Goal: Information Seeking & Learning: Learn about a topic

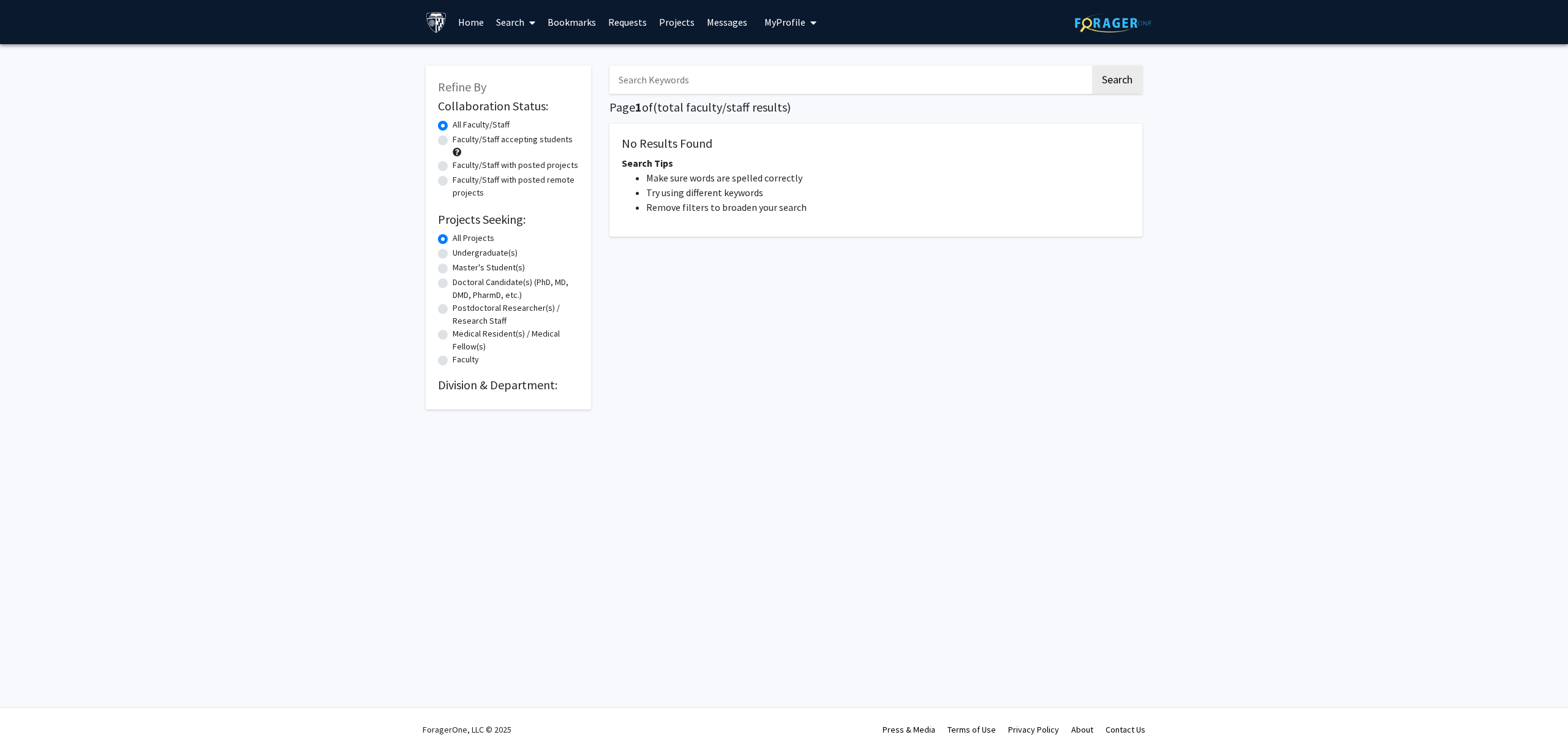
click at [723, 64] on div "Search Page 1 of ( total faculty/staff results) No Results Found Search Tips Ma…" at bounding box center [875, 231] width 551 height 356
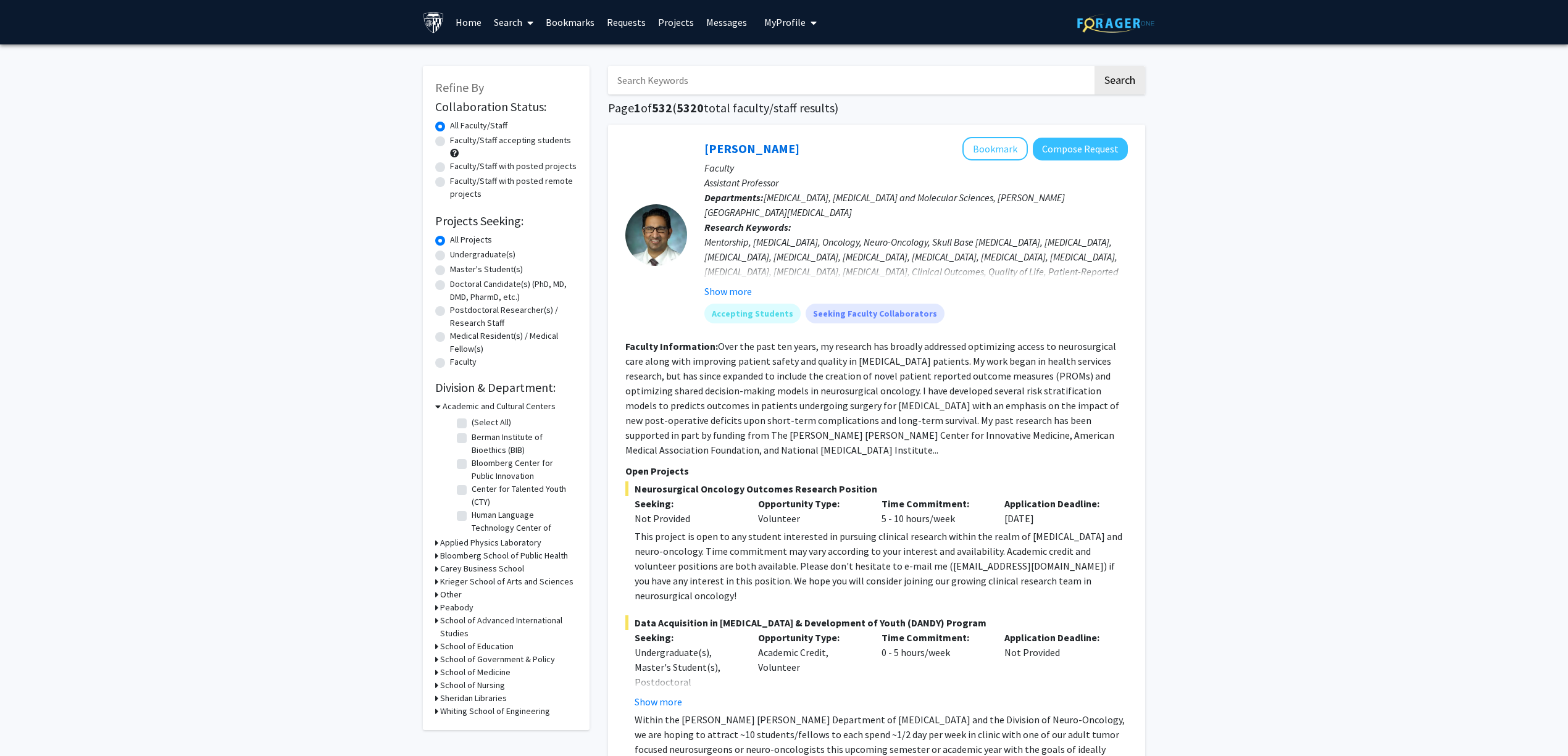
click at [749, 68] on input "Search Keywords" at bounding box center [850, 80] width 484 height 29
type input "tornheim"
click at [1094, 66] on button "Search" at bounding box center [1120, 80] width 51 height 29
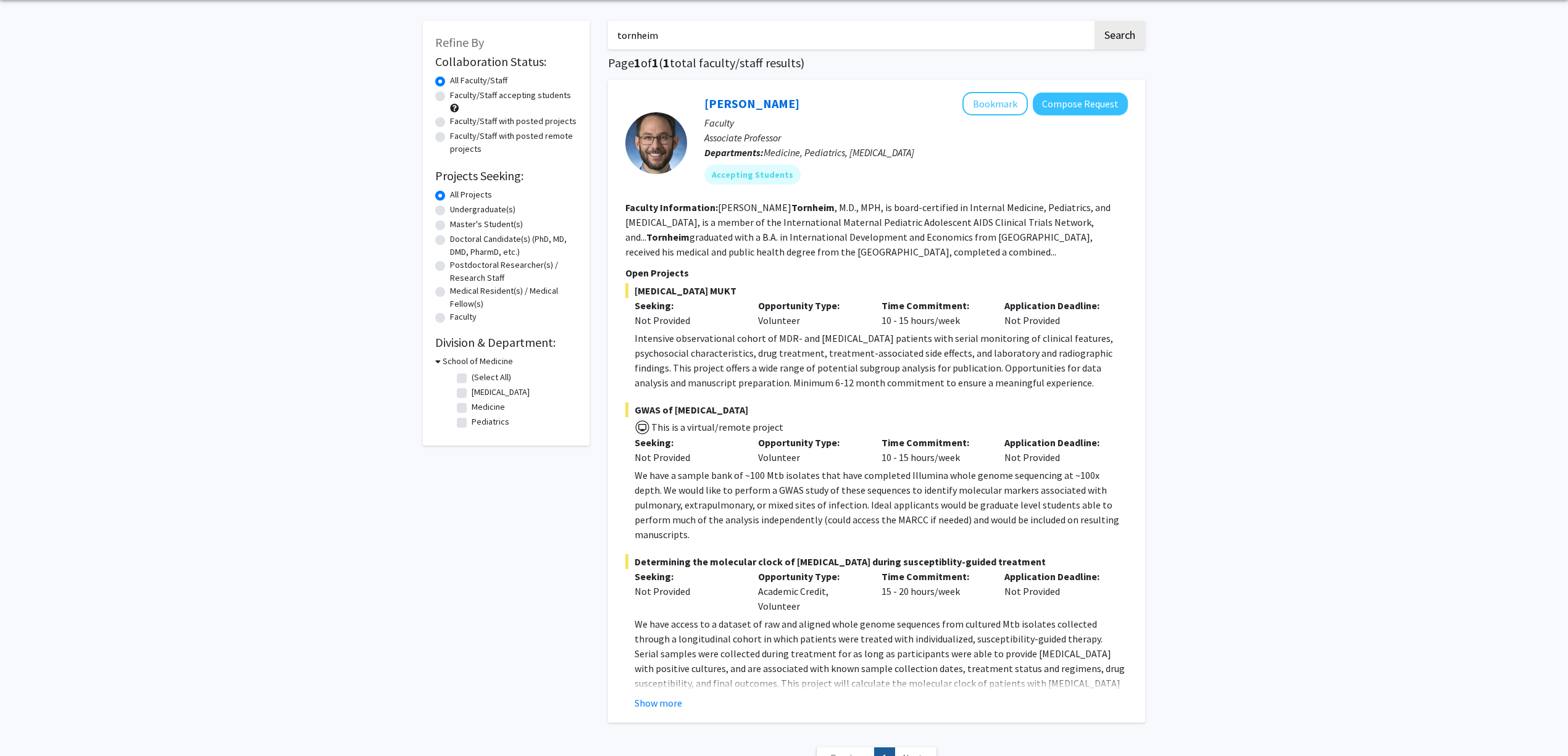
scroll to position [82, 0]
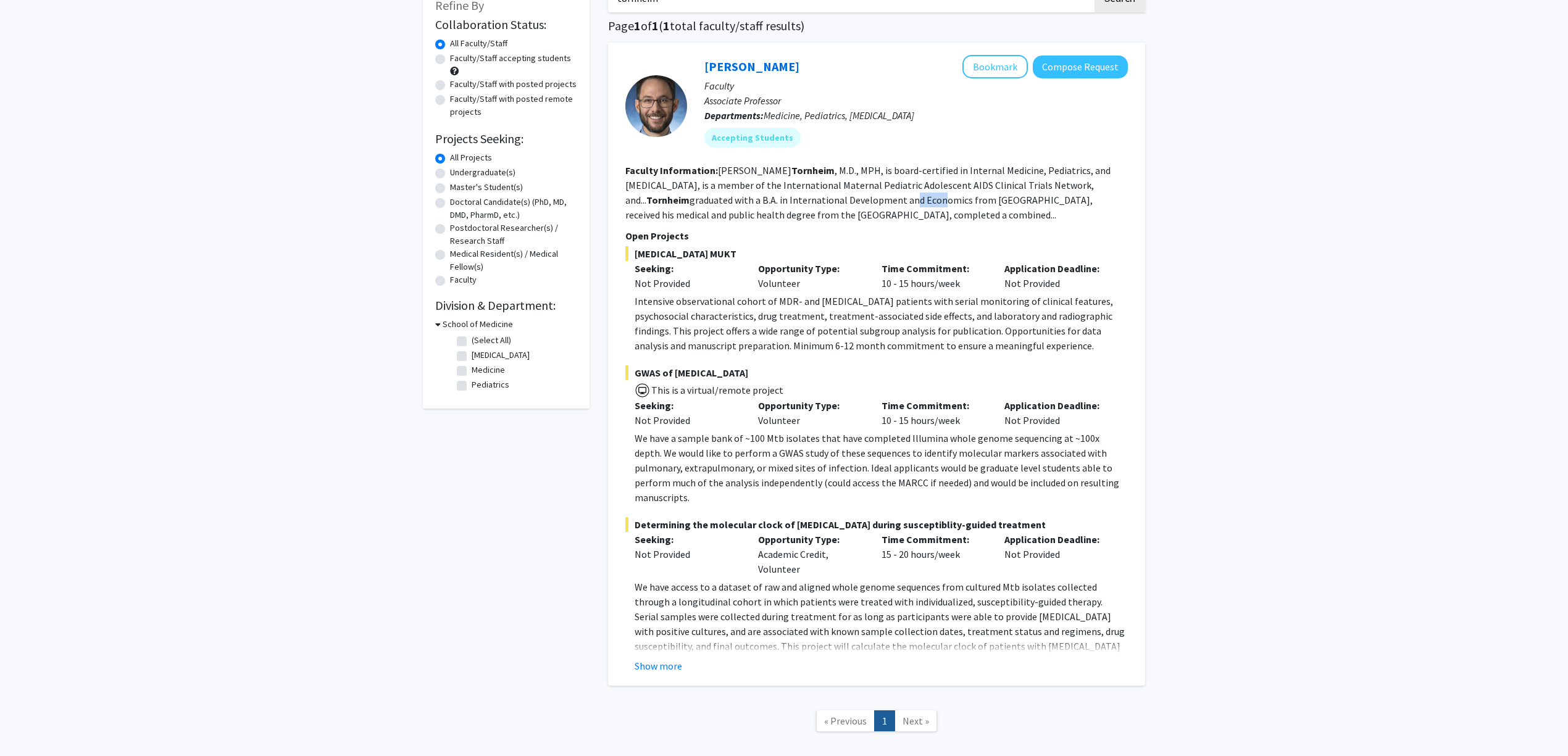
drag, startPoint x: 842, startPoint y: 196, endPoint x: 880, endPoint y: 196, distance: 38.0
click at [880, 196] on fg-read-more "Jeff Tornheim , M.D., MPH, is board-certified in Internal Medicine, Pediatrics,…" at bounding box center [867, 192] width 485 height 57
drag, startPoint x: 750, startPoint y: 201, endPoint x: 818, endPoint y: 201, distance: 68.0
click at [814, 201] on fg-read-more "Jeff Tornheim , M.D., MPH, is board-certified in Internal Medicine, Pediatrics,…" at bounding box center [867, 192] width 485 height 57
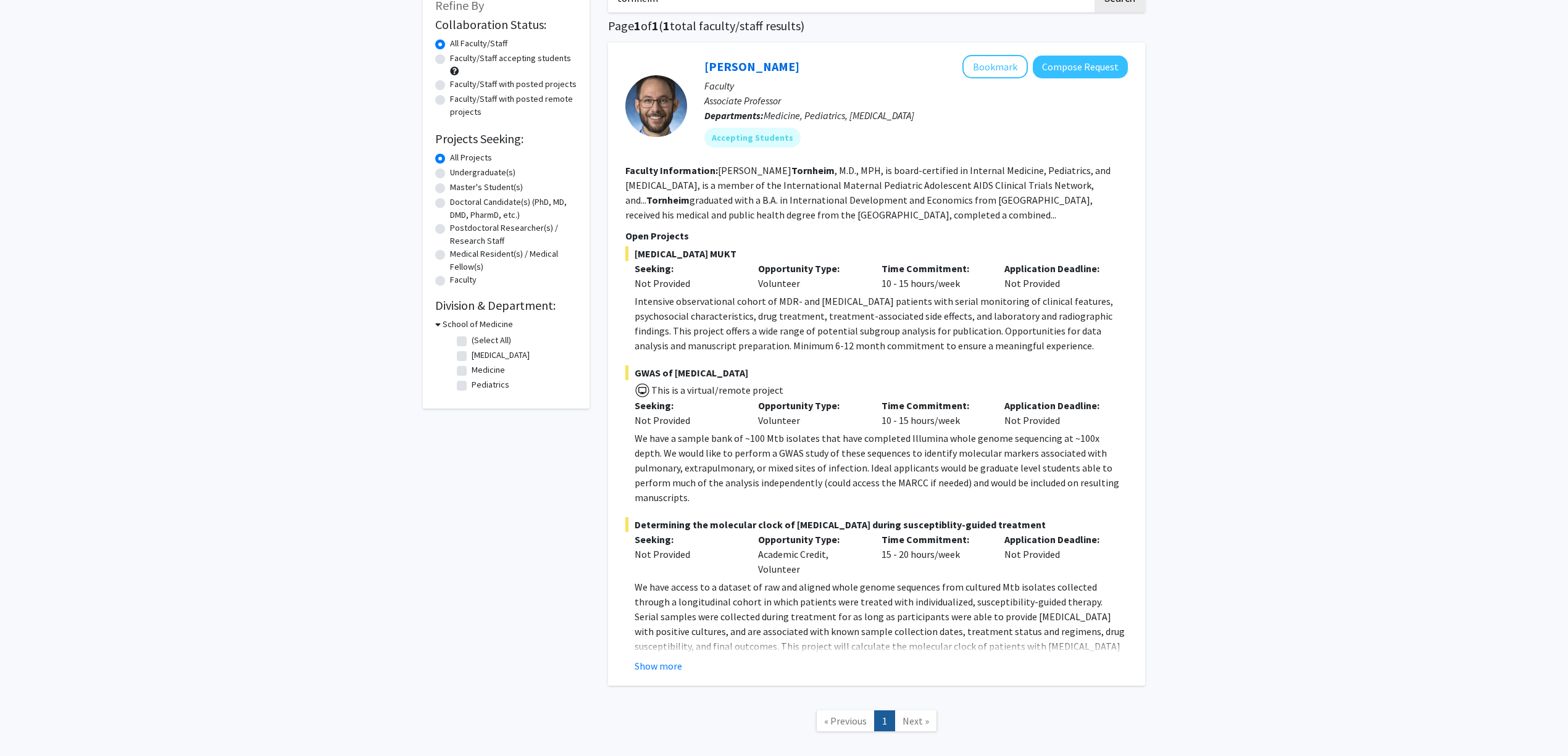
click at [818, 201] on fg-read-more "Jeff Tornheim , M.D., MPH, is board-certified in Internal Medicine, Pediatrics,…" at bounding box center [867, 192] width 485 height 57
drag, startPoint x: 885, startPoint y: 213, endPoint x: 896, endPoint y: 213, distance: 11.0
click at [896, 213] on fg-read-more "Jeff Tornheim , M.D., MPH, is board-certified in Internal Medicine, Pediatrics,…" at bounding box center [867, 192] width 485 height 57
click at [770, 59] on link "[PERSON_NAME]" at bounding box center [752, 66] width 95 height 15
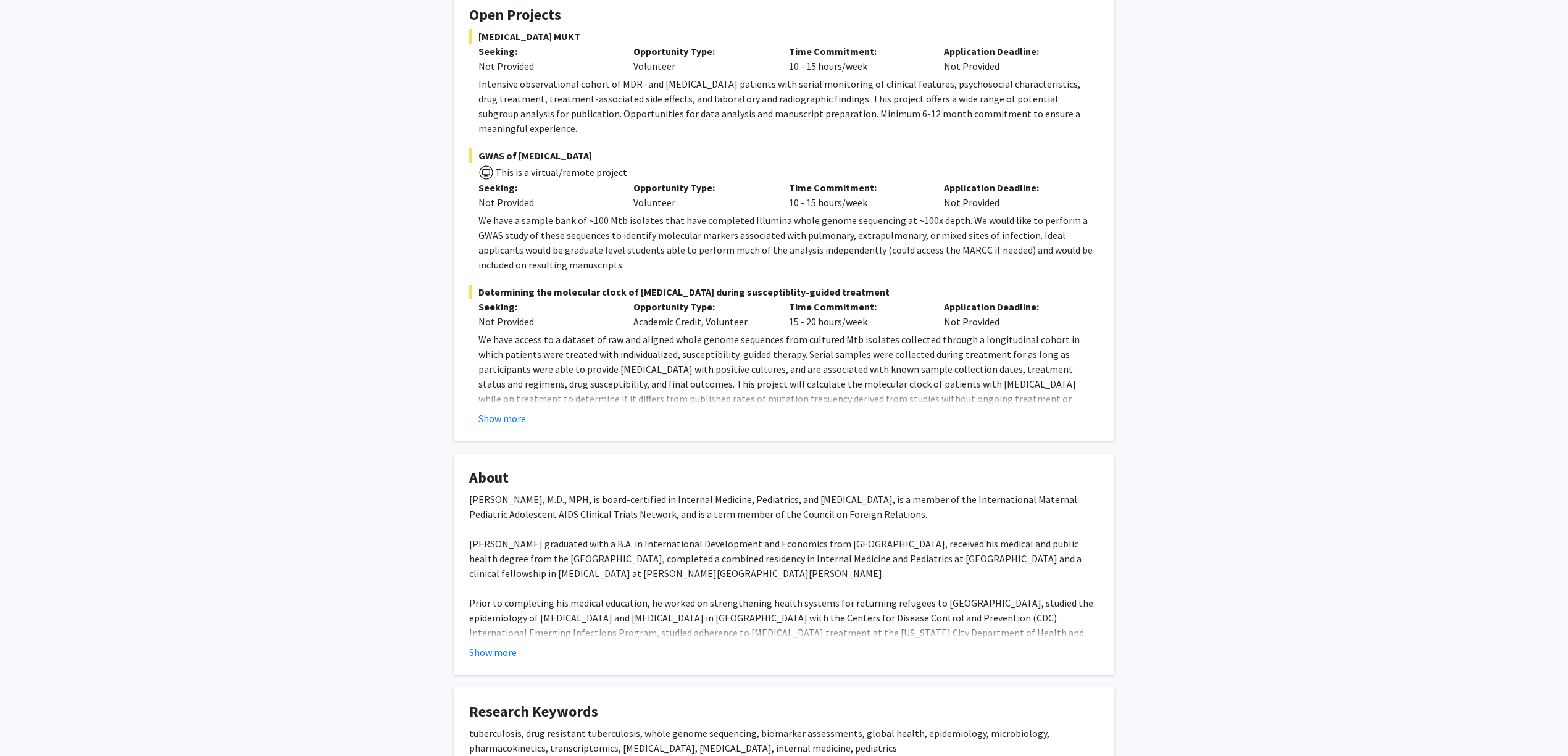
scroll to position [247, 0]
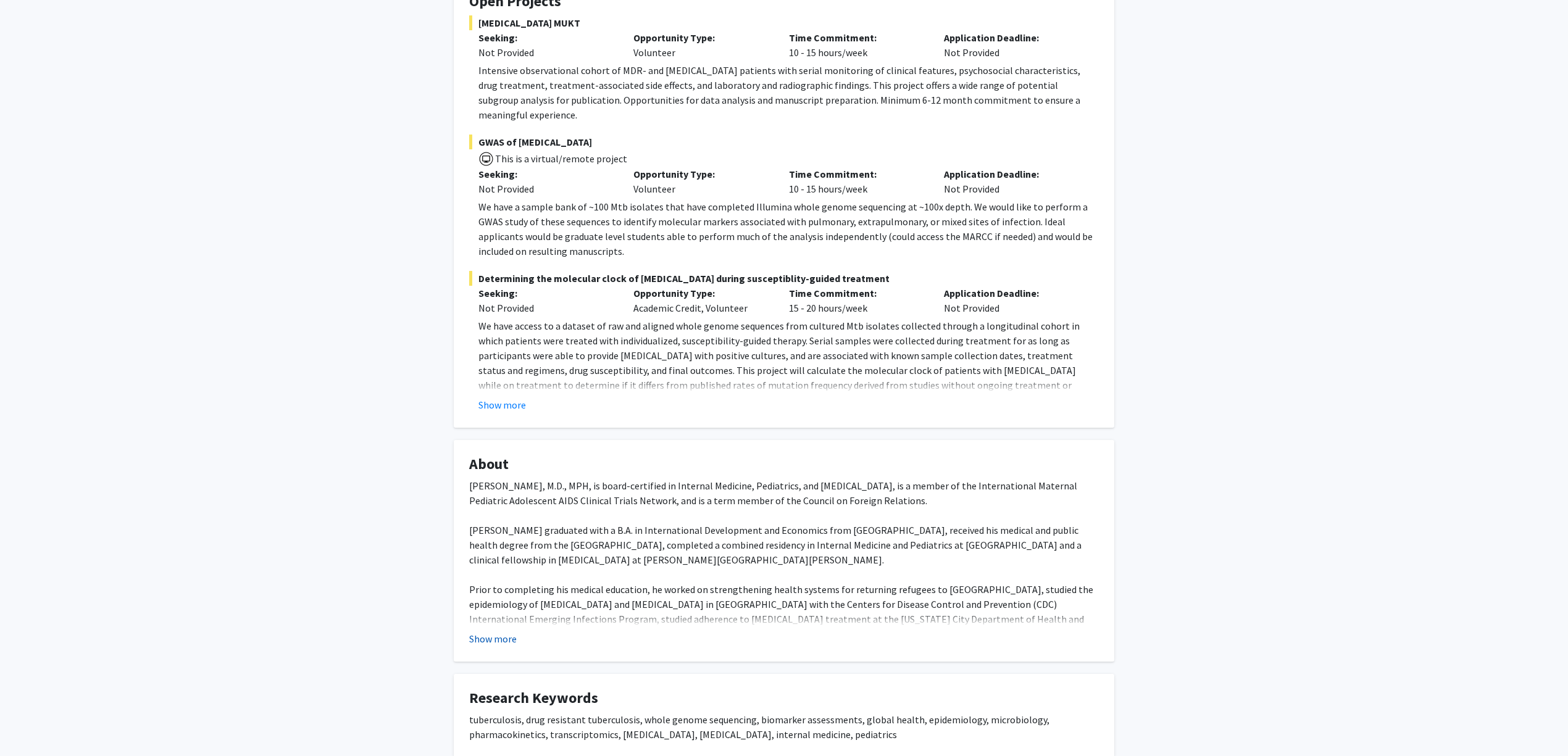
click at [505, 631] on button "Show more" at bounding box center [492, 638] width 47 height 15
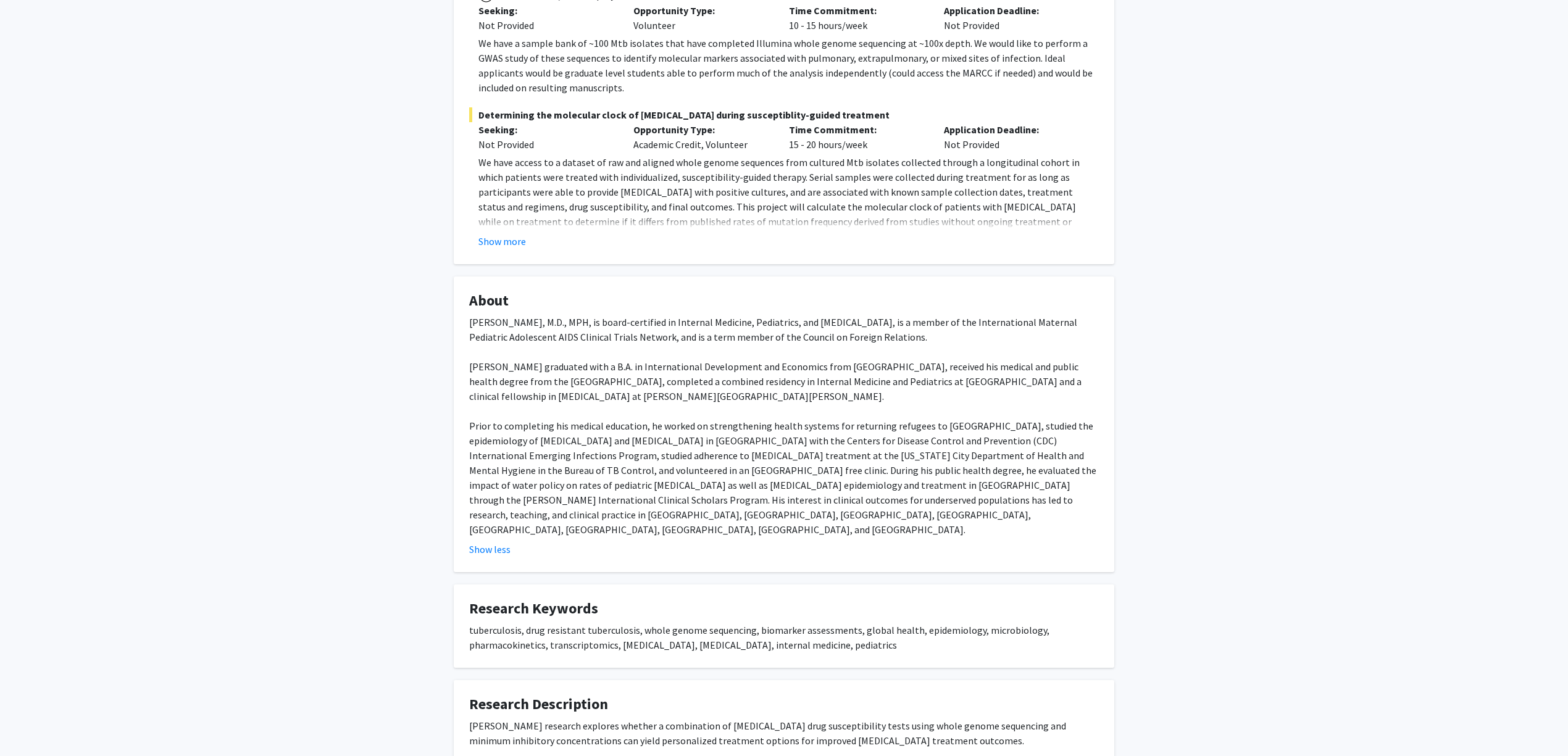
scroll to position [411, 0]
click at [818, 374] on div "Jeff Tornheim, M.D., MPH, is board-certified in Internal Medicine, Pediatrics, …" at bounding box center [784, 425] width 629 height 222
drag, startPoint x: 753, startPoint y: 370, endPoint x: 823, endPoint y: 363, distance: 70.3
click at [823, 363] on div "Jeff Tornheim, M.D., MPH, is board-certified in Internal Medicine, Pediatrics, …" at bounding box center [784, 425] width 629 height 222
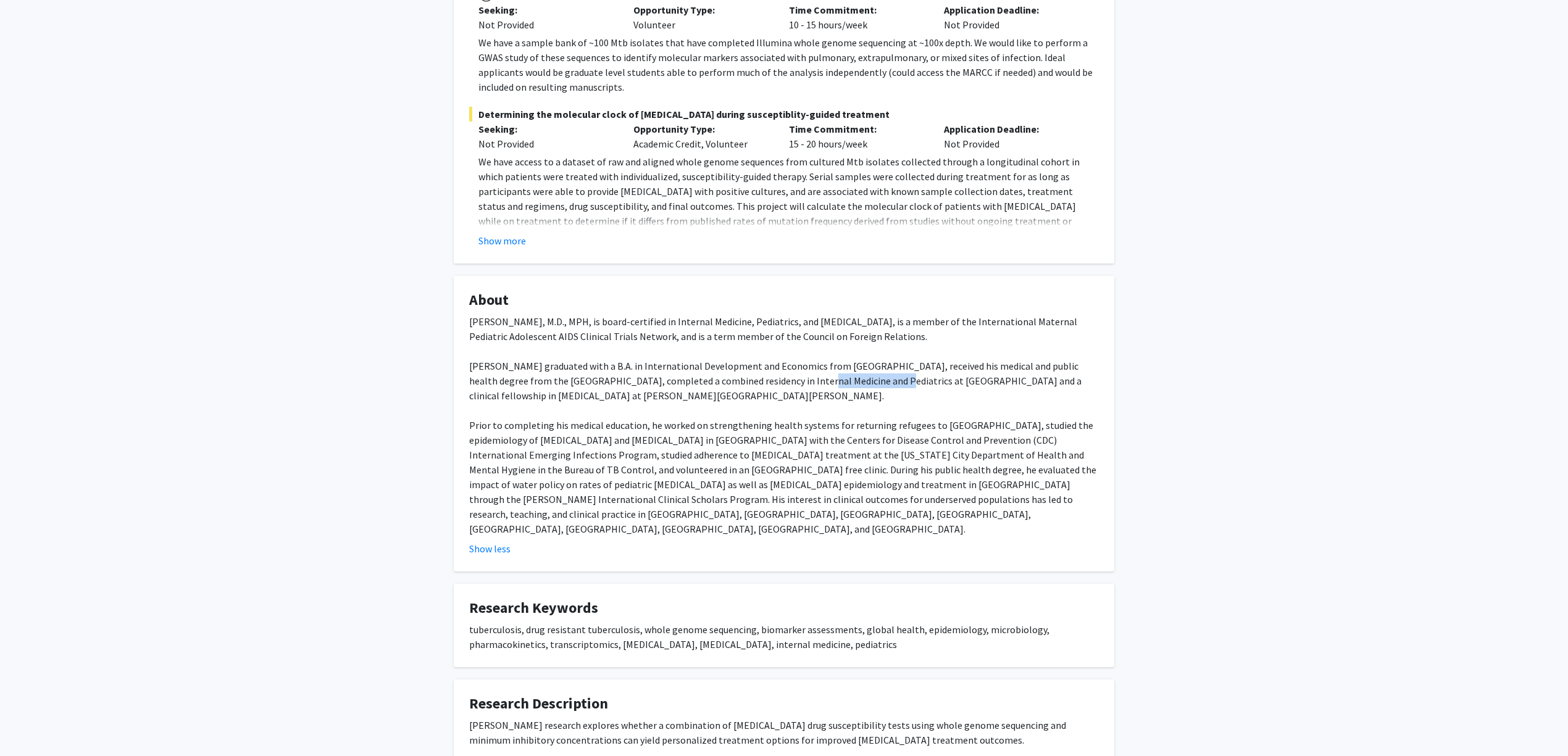
click at [823, 363] on div "Jeff Tornheim, M.D., MPH, is board-certified in Internal Medicine, Pediatrics, …" at bounding box center [784, 425] width 629 height 222
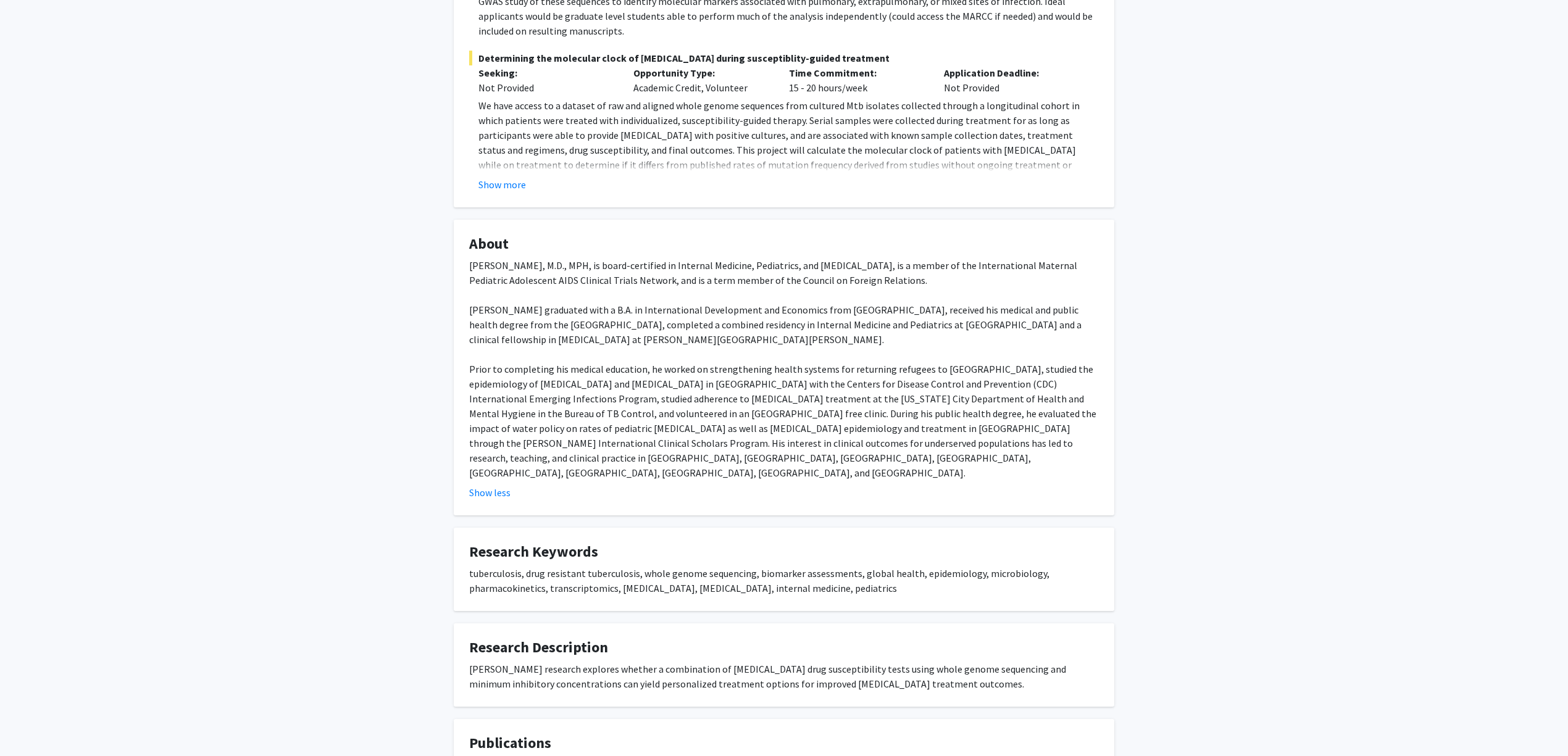
scroll to position [493, 0]
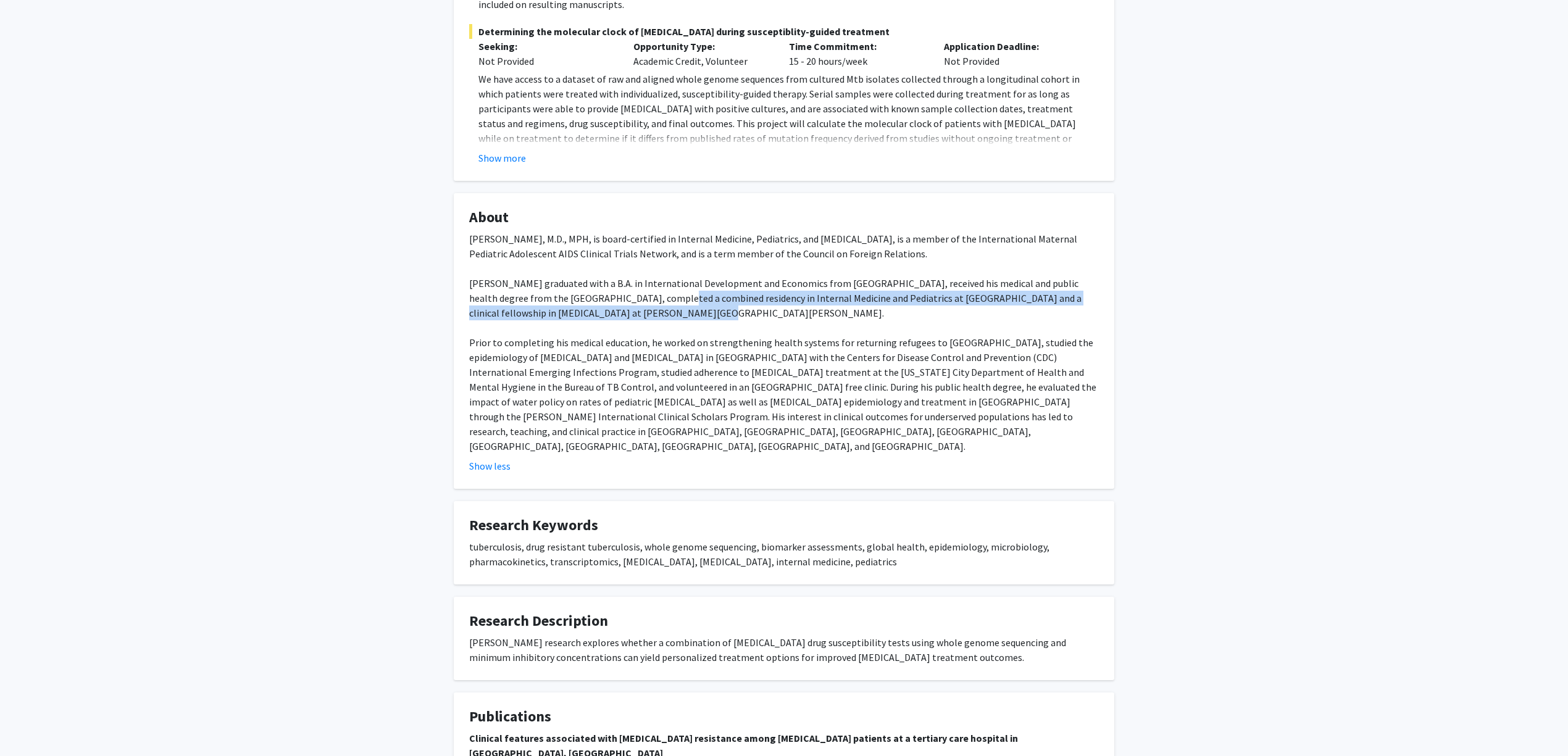
drag, startPoint x: 571, startPoint y: 289, endPoint x: 611, endPoint y: 287, distance: 40.0
click at [611, 287] on div "Jeff Tornheim, M.D., MPH, is board-certified in Internal Medicine, Pediatrics, …" at bounding box center [784, 342] width 629 height 222
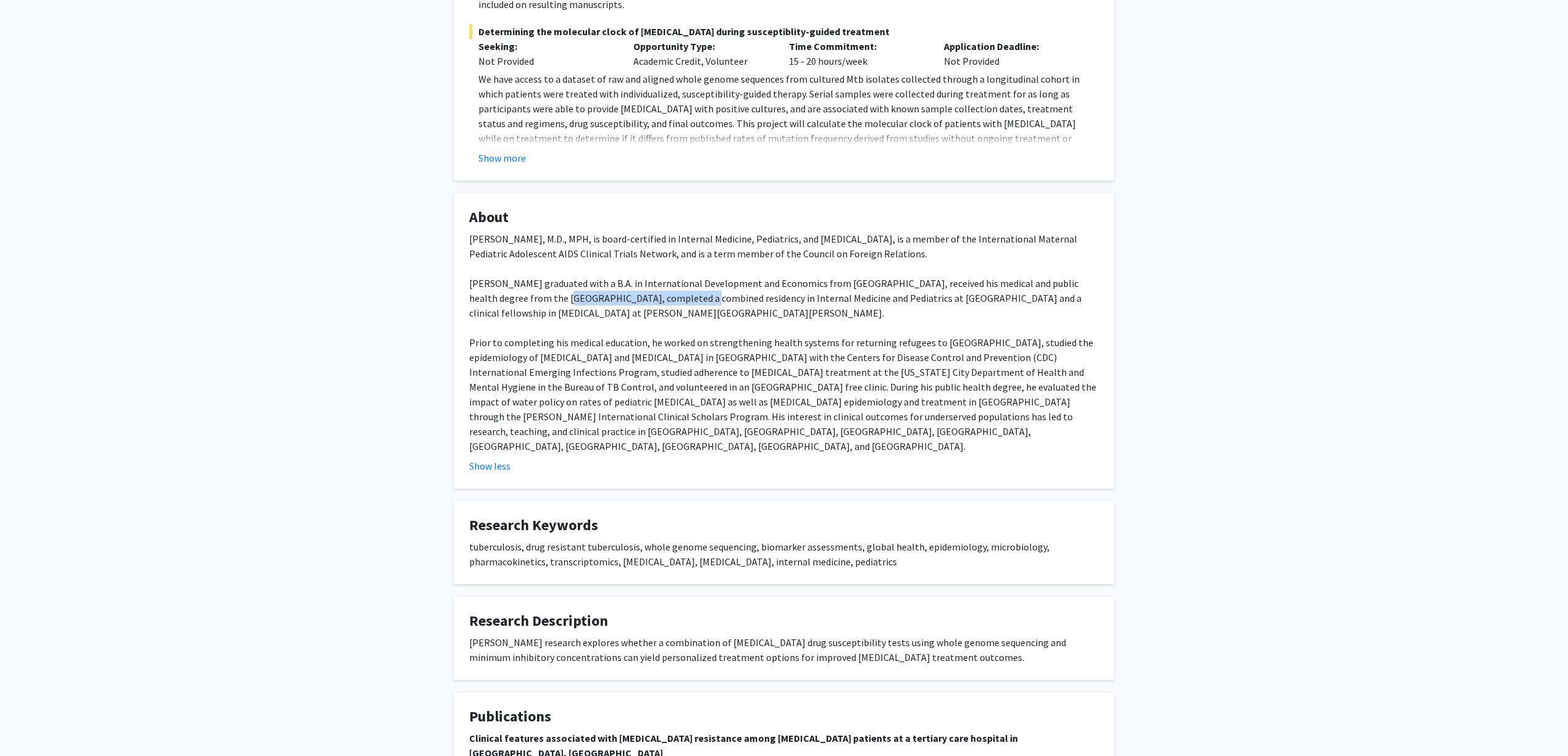
drag, startPoint x: 635, startPoint y: 279, endPoint x: 506, endPoint y: 283, distance: 129.1
click at [506, 283] on div "Jeff Tornheim, M.D., MPH, is board-certified in Internal Medicine, Pediatrics, …" at bounding box center [784, 342] width 629 height 222
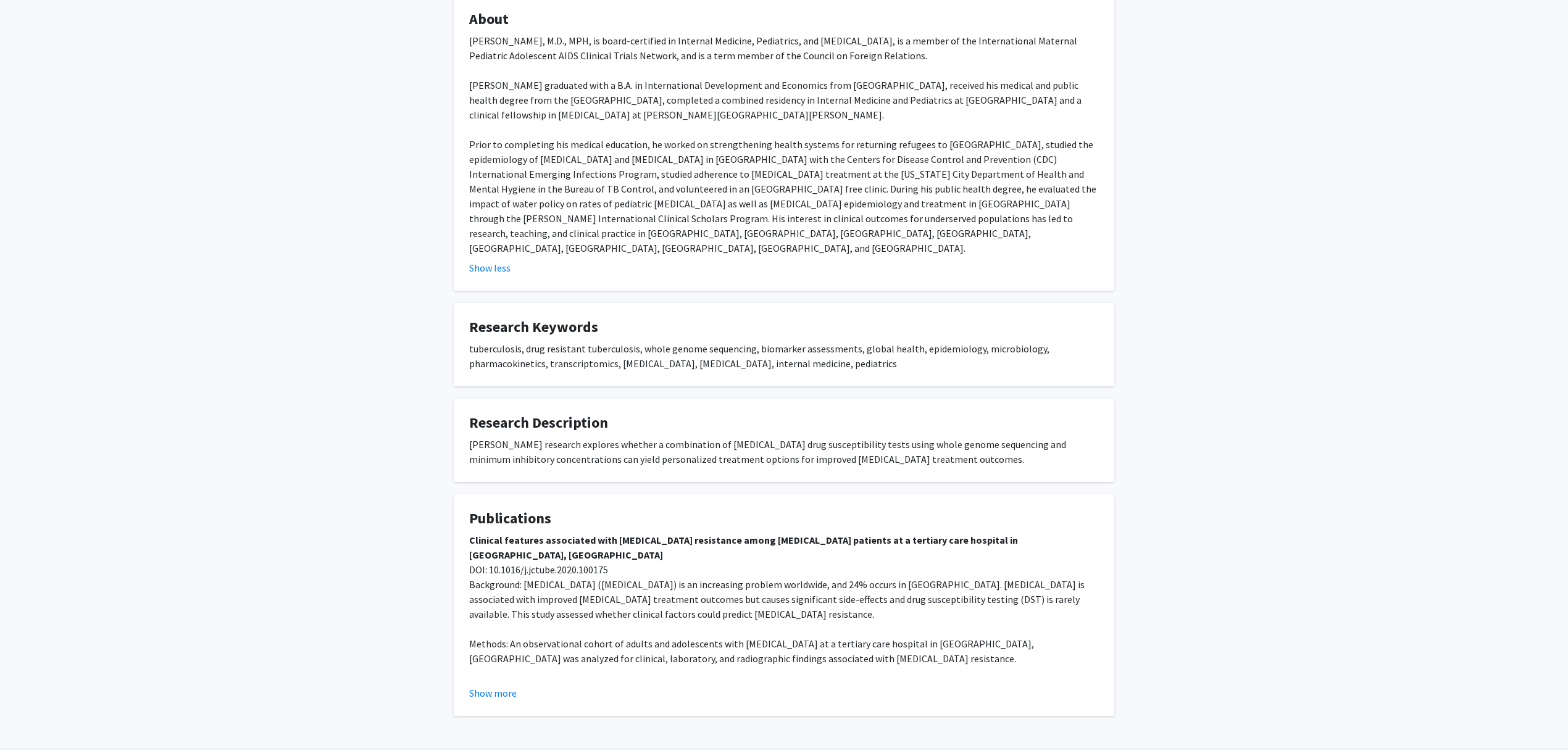
scroll to position [697, 0]
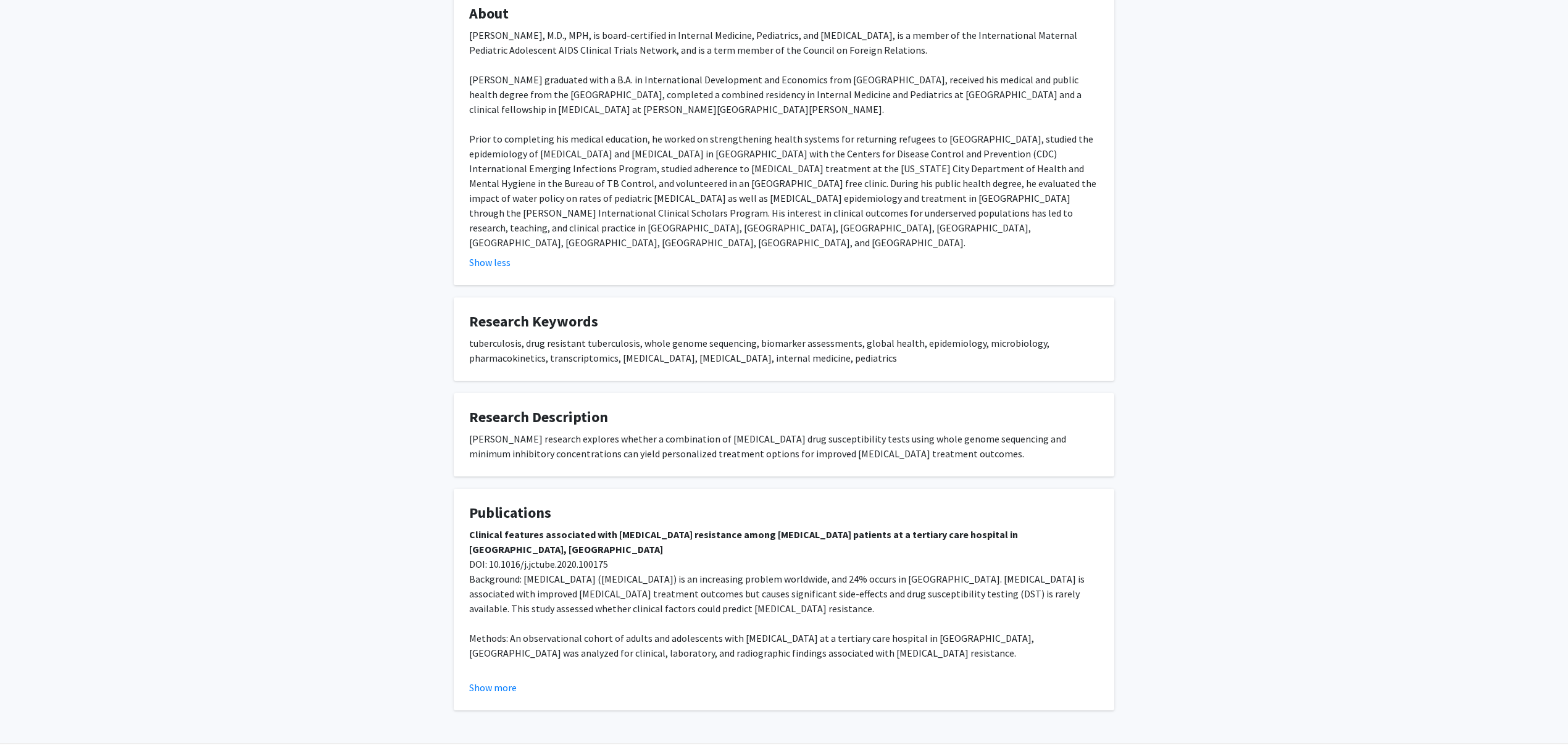
click at [507, 647] on fg-read-more "Clinical features associated with linezolid resistance among multidrug resistan…" at bounding box center [784, 610] width 629 height 168
click at [489, 680] on button "Show more" at bounding box center [492, 688] width 47 height 15
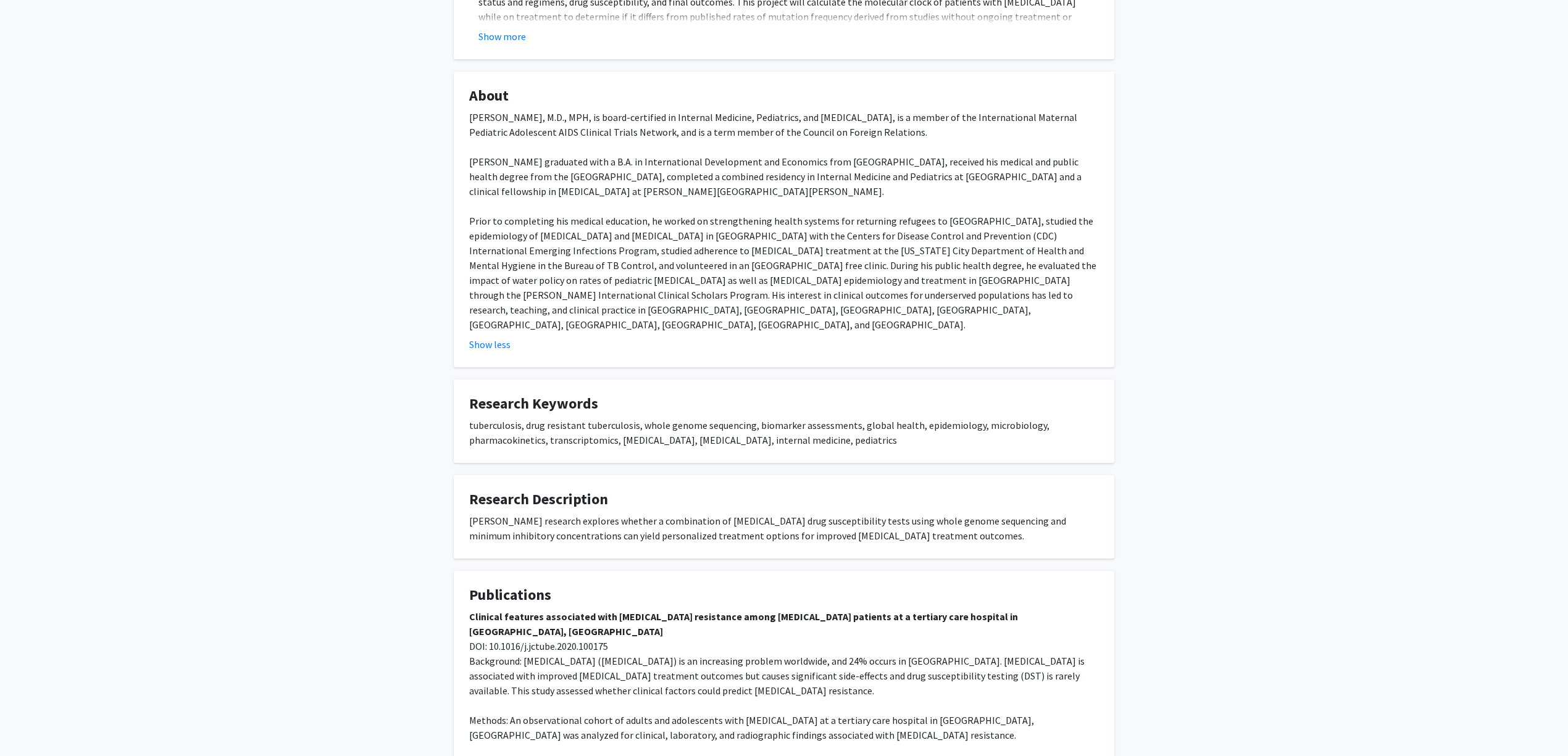
scroll to position [533, 0]
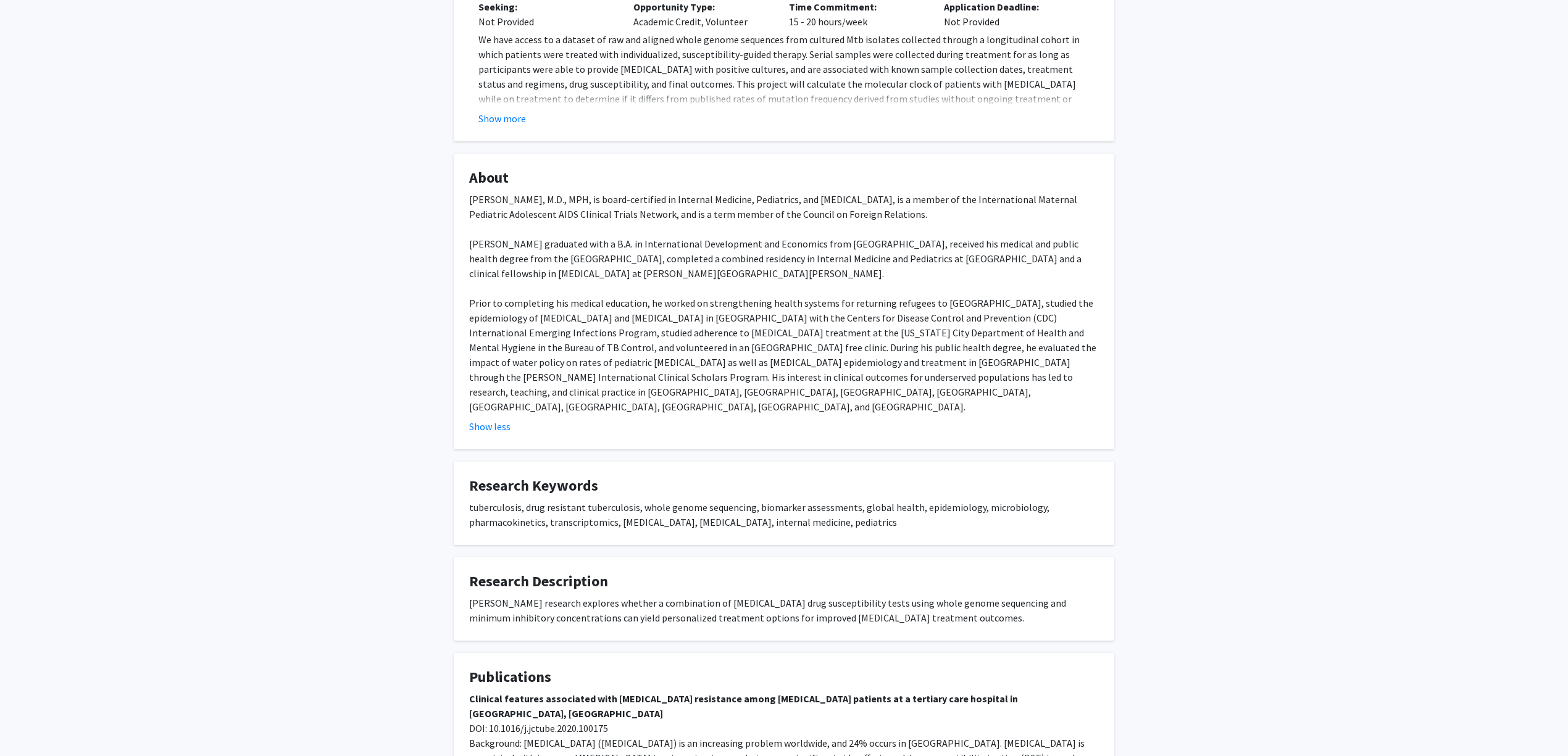
click at [623, 227] on div "Jeff Tornheim, M.D., MPH, is board-certified in Internal Medicine, Pediatrics, …" at bounding box center [784, 303] width 629 height 222
drag, startPoint x: 623, startPoint y: 269, endPoint x: 796, endPoint y: 269, distance: 173.0
click at [754, 275] on div "Jeff Tornheim, M.D., MPH, is board-certified in Internal Medicine, Pediatrics, …" at bounding box center [784, 303] width 629 height 222
click at [800, 269] on div "Jeff Tornheim, M.D., MPH, is board-certified in Internal Medicine, Pediatrics, …" at bounding box center [784, 303] width 629 height 222
drag, startPoint x: 776, startPoint y: 247, endPoint x: 588, endPoint y: 257, distance: 188.3
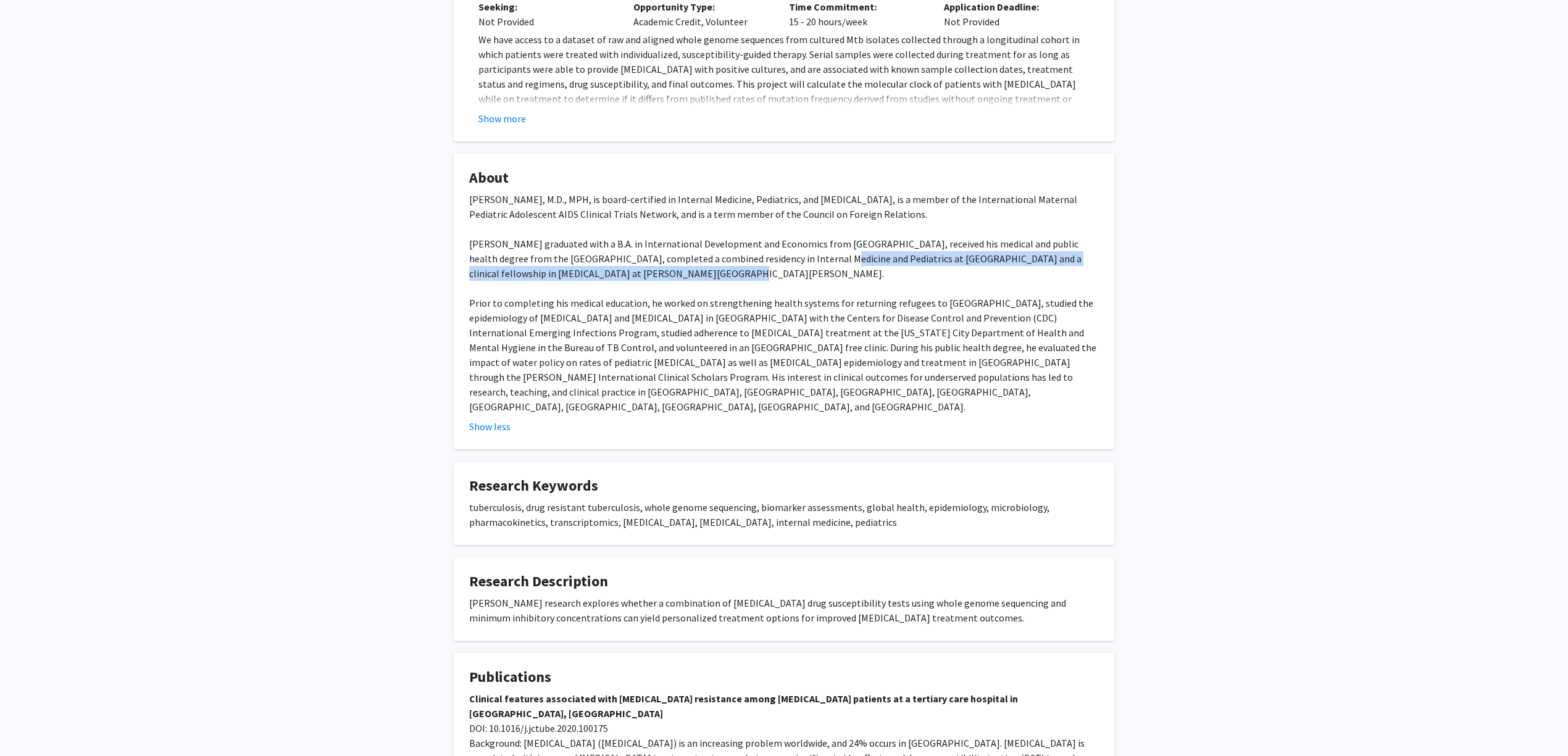
click at [588, 257] on div "Jeff Tornheim, M.D., MPH, is board-certified in Internal Medicine, Pediatrics, …" at bounding box center [784, 303] width 629 height 222
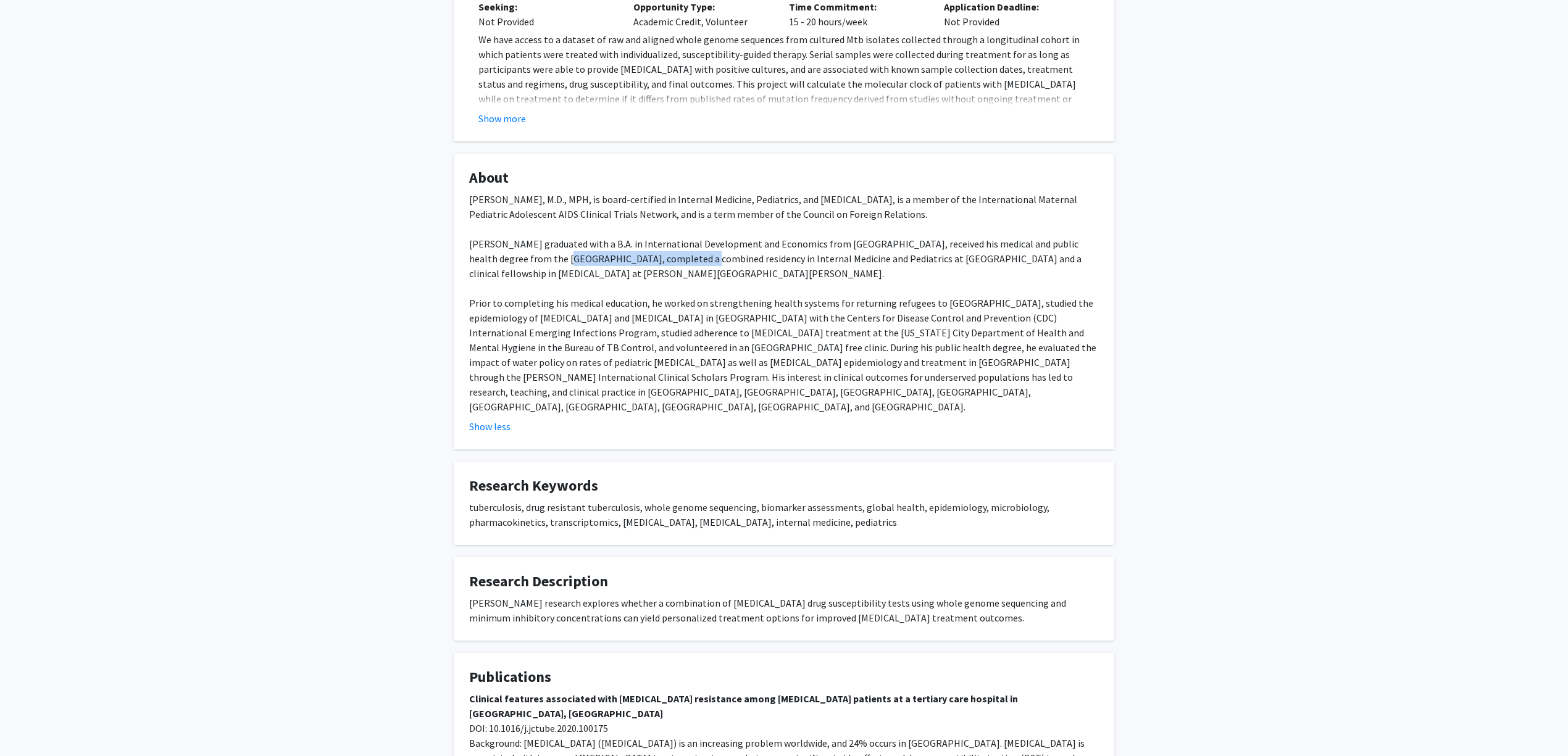
drag, startPoint x: 506, startPoint y: 243, endPoint x: 633, endPoint y: 241, distance: 127.0
click at [633, 241] on div "Jeff Tornheim, M.D., MPH, is board-certified in Internal Medicine, Pediatrics, …" at bounding box center [784, 303] width 629 height 222
